Goal: Check status: Check status

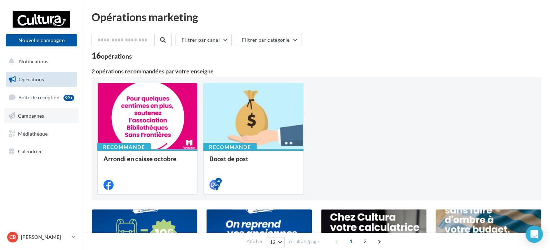
click at [45, 116] on link "Campagnes" at bounding box center [41, 115] width 74 height 15
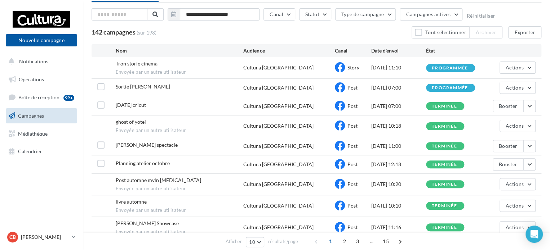
scroll to position [37, 0]
click at [518, 186] on button "Actions" at bounding box center [517, 184] width 36 height 12
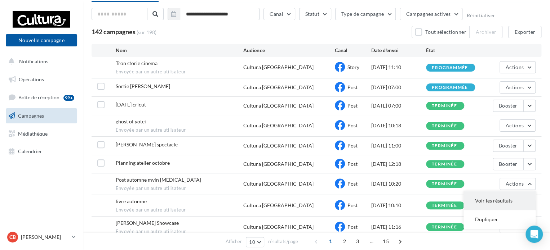
click at [503, 200] on button "Voir les résultats" at bounding box center [499, 201] width 72 height 19
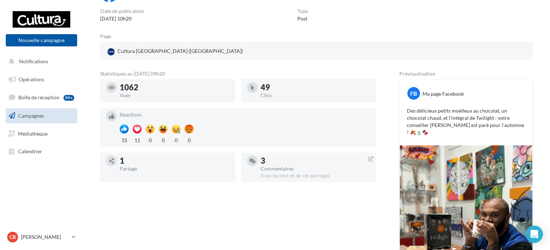
scroll to position [58, 0]
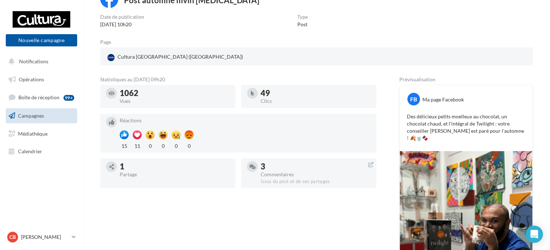
click at [26, 114] on span "Campagnes" at bounding box center [31, 116] width 26 height 6
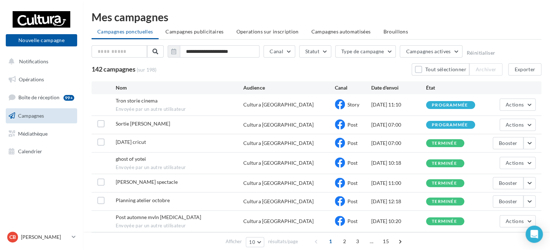
scroll to position [63, 0]
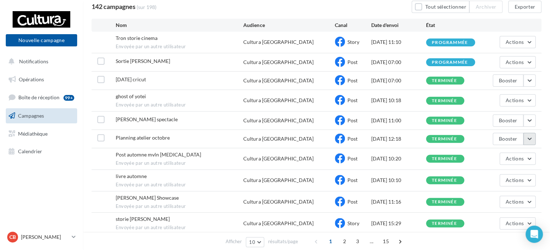
click at [529, 142] on button "button" at bounding box center [529, 139] width 12 height 12
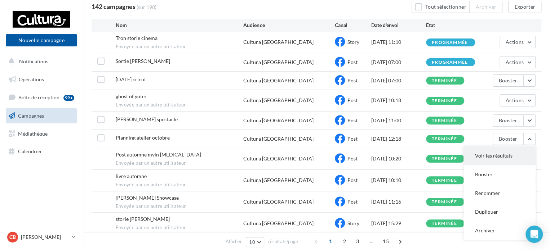
click at [484, 150] on button "Voir les résultats" at bounding box center [499, 156] width 72 height 19
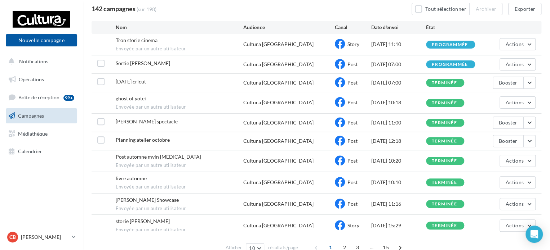
scroll to position [63, 0]
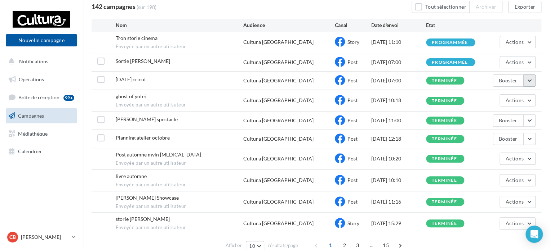
click at [528, 85] on button "button" at bounding box center [529, 81] width 12 height 12
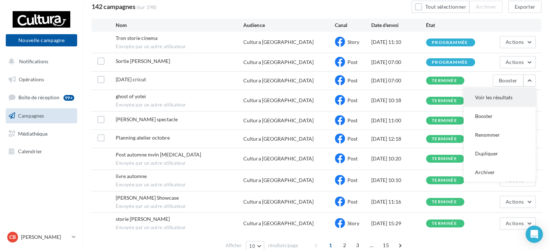
click at [505, 94] on button "Voir les résultats" at bounding box center [499, 97] width 72 height 19
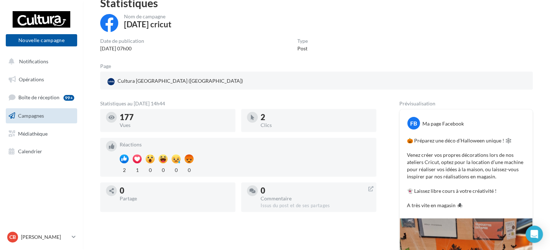
scroll to position [27, 0]
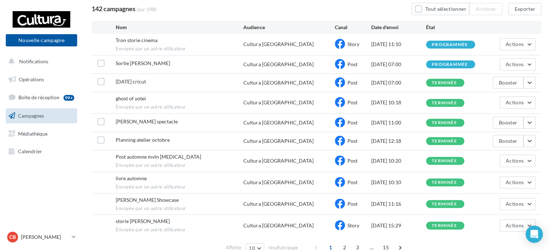
scroll to position [63, 0]
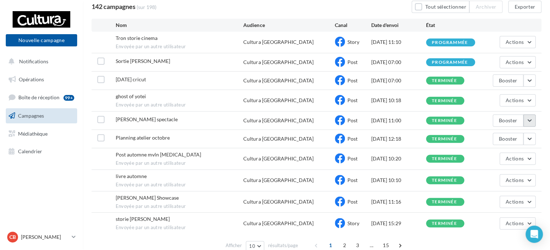
click at [530, 119] on button "button" at bounding box center [529, 121] width 12 height 12
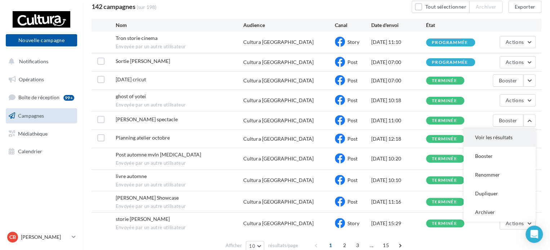
click at [500, 138] on button "Voir les résultats" at bounding box center [499, 137] width 72 height 19
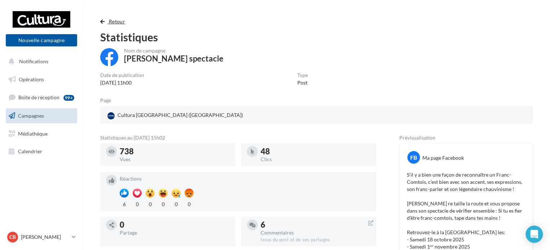
click at [117, 18] on span "Retour" at bounding box center [117, 21] width 16 height 6
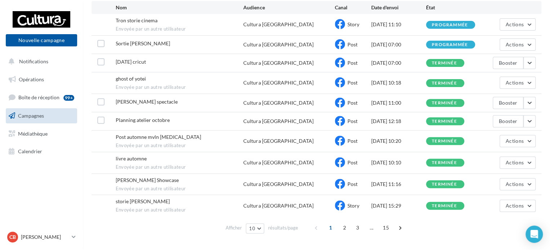
scroll to position [80, 0]
